Goal: Find specific page/section: Find specific page/section

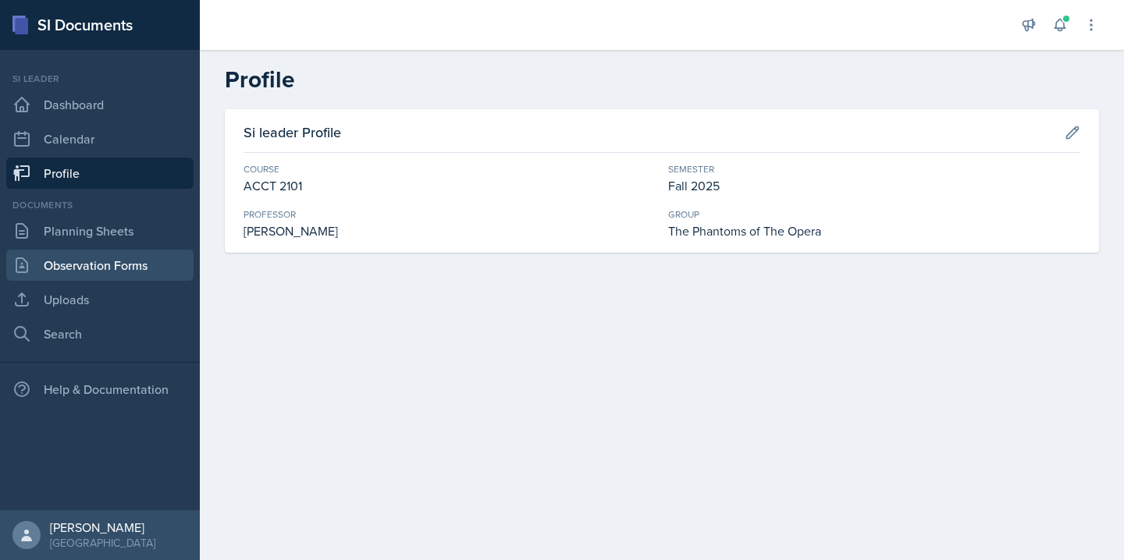
click at [147, 257] on link "Observation Forms" at bounding box center [99, 265] width 187 height 31
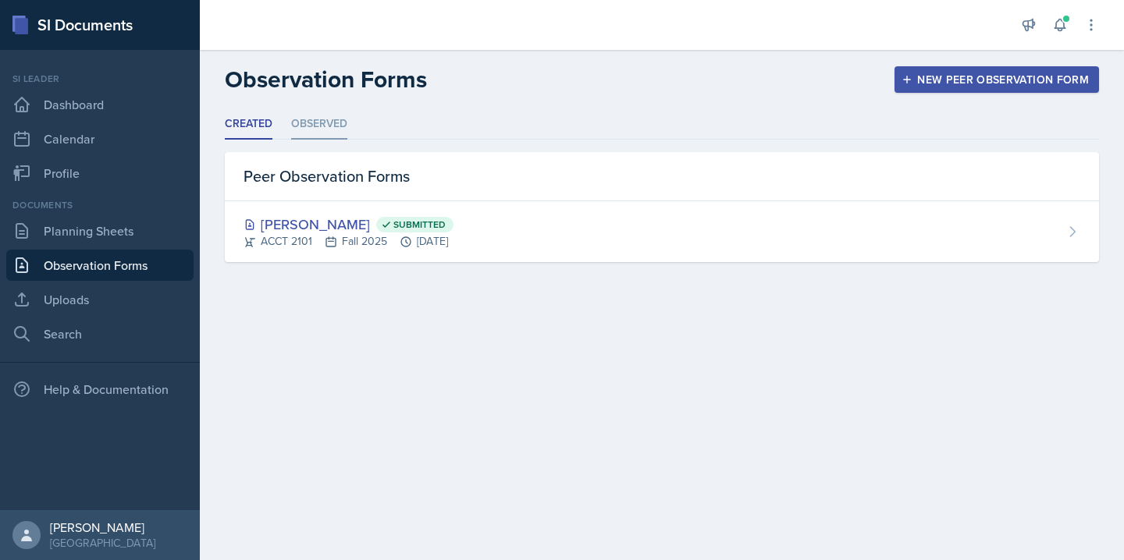
click at [325, 123] on li "Observed" at bounding box center [319, 124] width 56 height 30
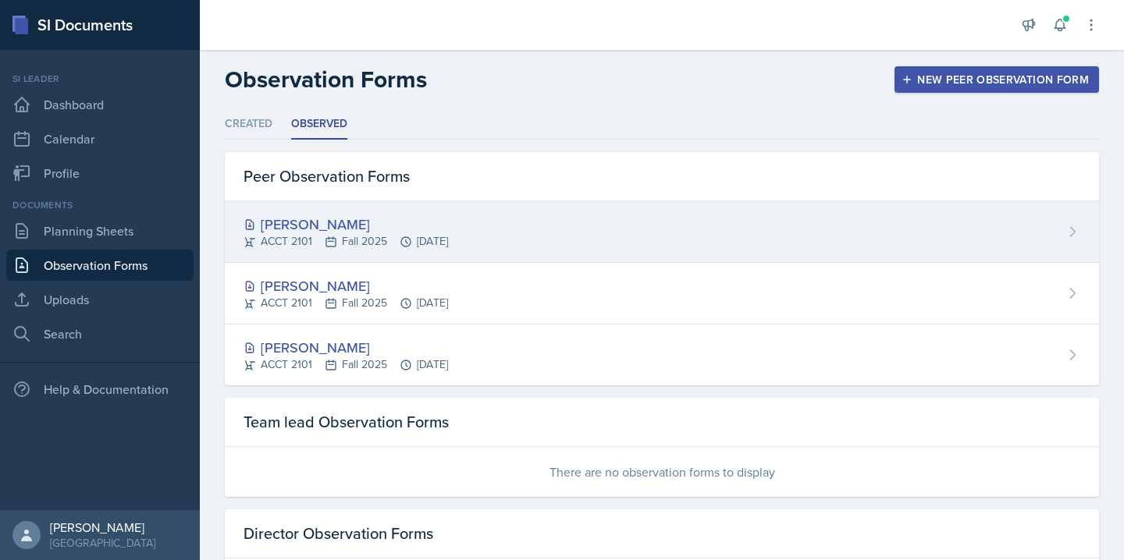
click at [314, 236] on div "ACCT 2101 Fall 2025 [DATE]" at bounding box center [345, 241] width 204 height 16
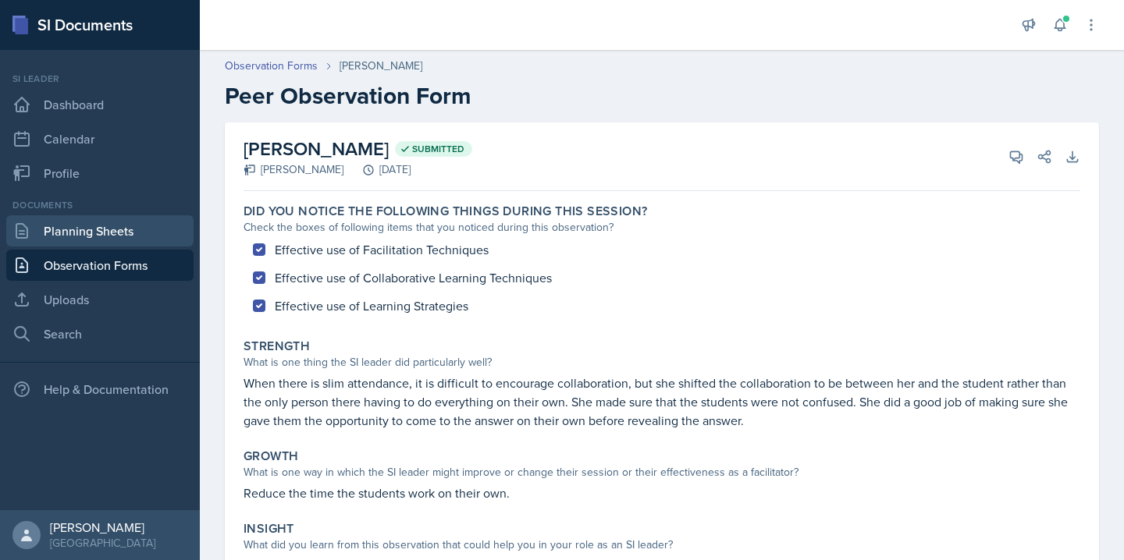
click at [59, 237] on link "Planning Sheets" at bounding box center [99, 230] width 187 height 31
